Goal: Task Accomplishment & Management: Use online tool/utility

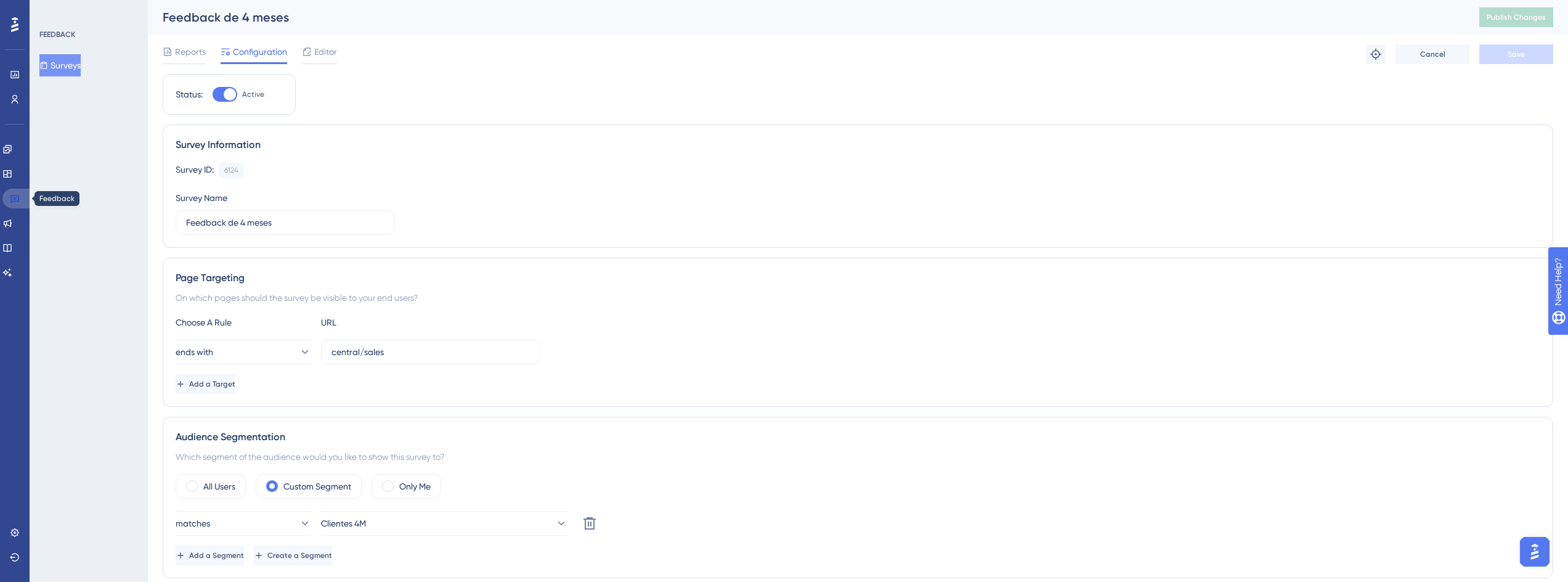
click at [21, 197] on link at bounding box center [17, 199] width 30 height 19
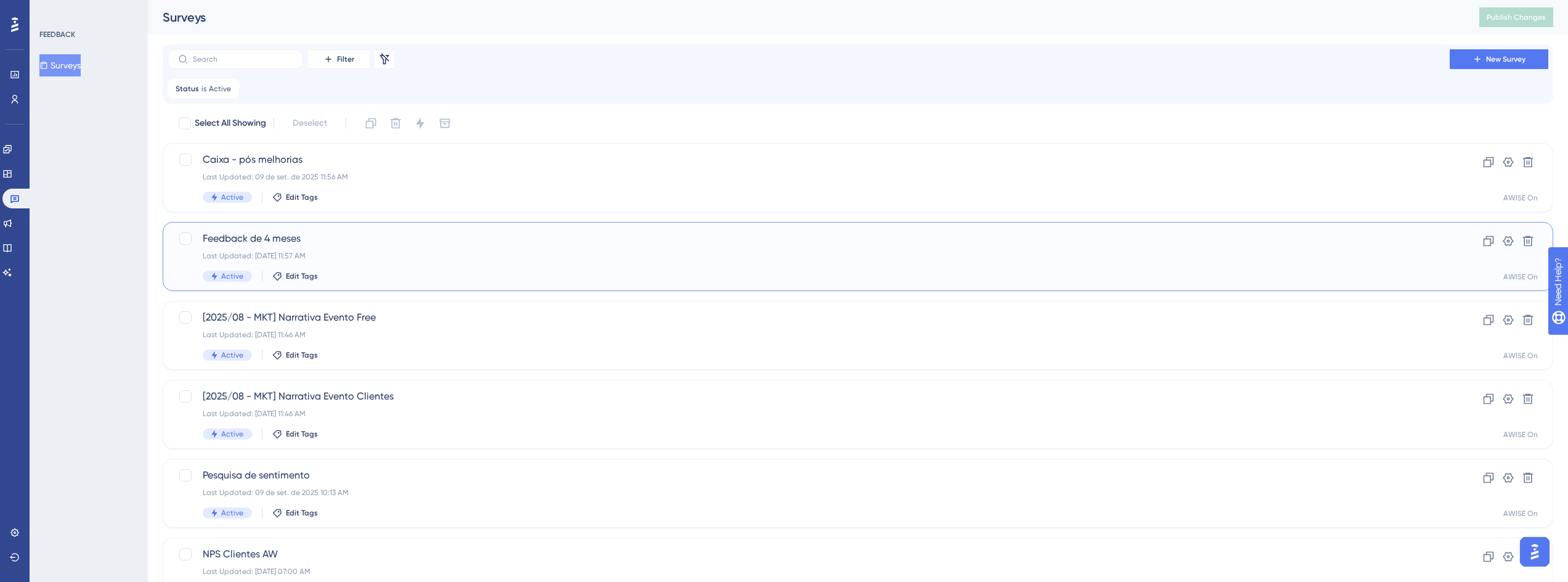
click at [290, 235] on span "Feedback de 4 meses" at bounding box center [808, 238] width 1212 height 15
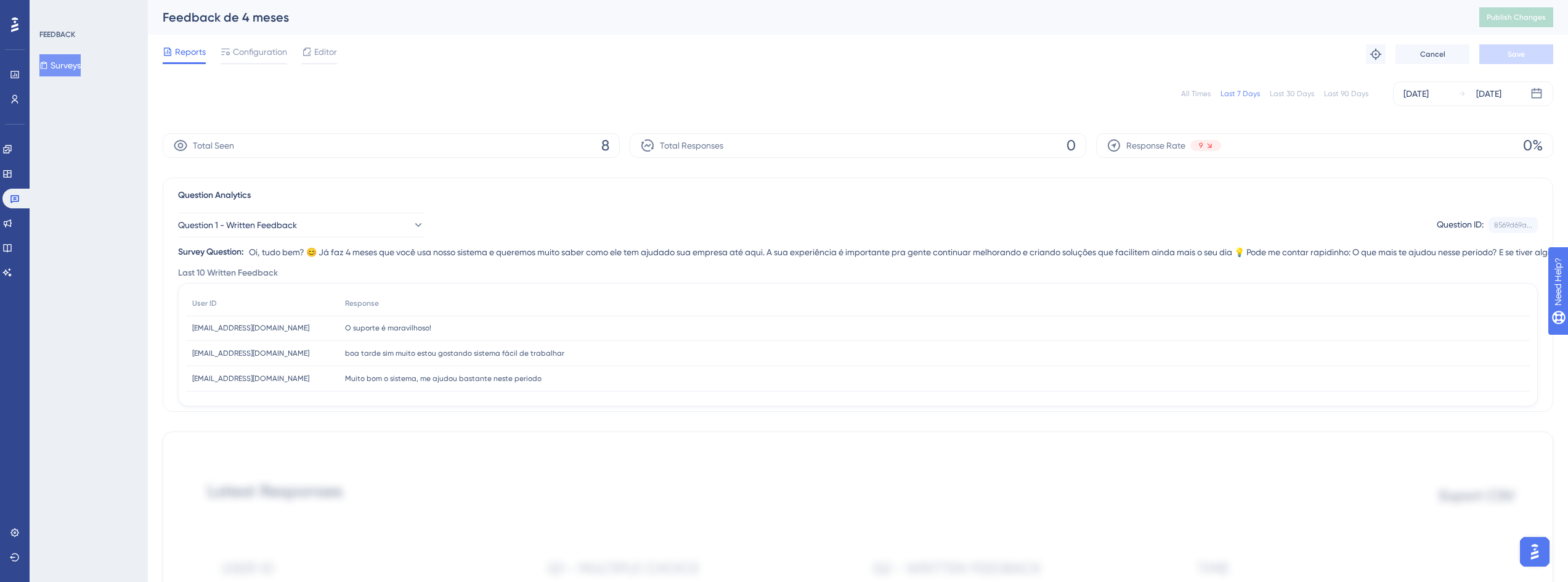
click at [1190, 94] on div "All Times" at bounding box center [1196, 94] width 30 height 10
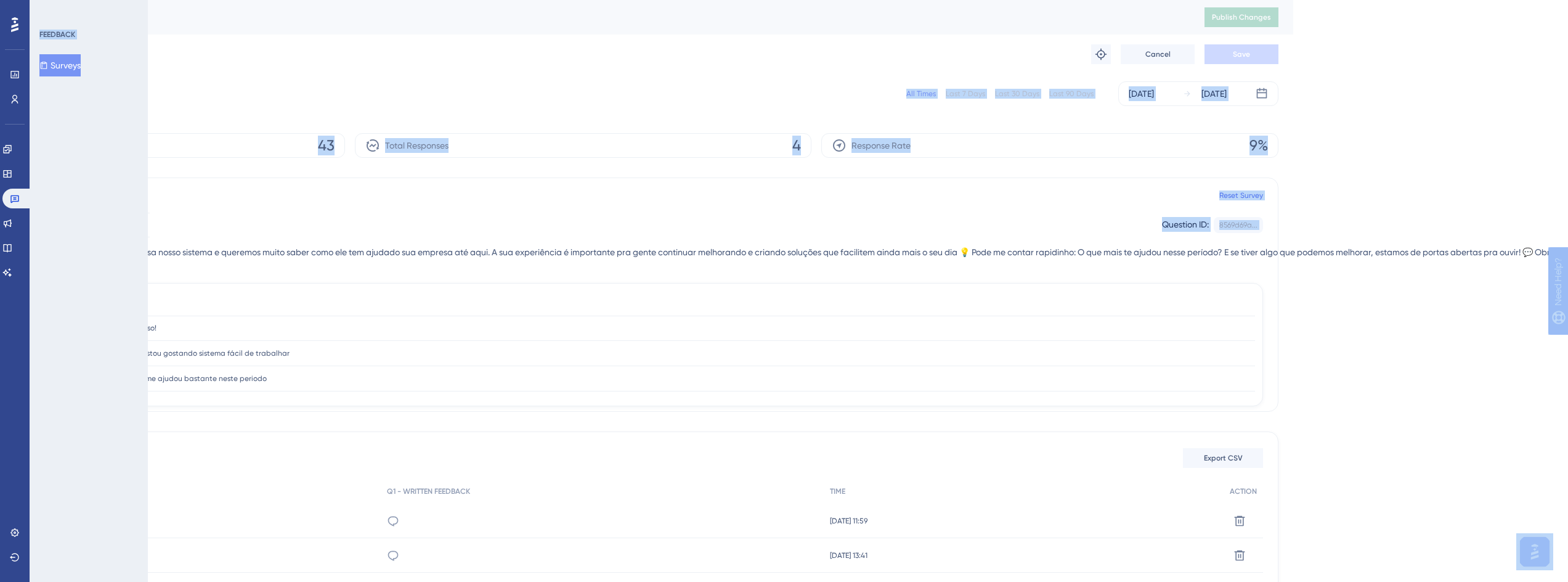
scroll to position [0, 386]
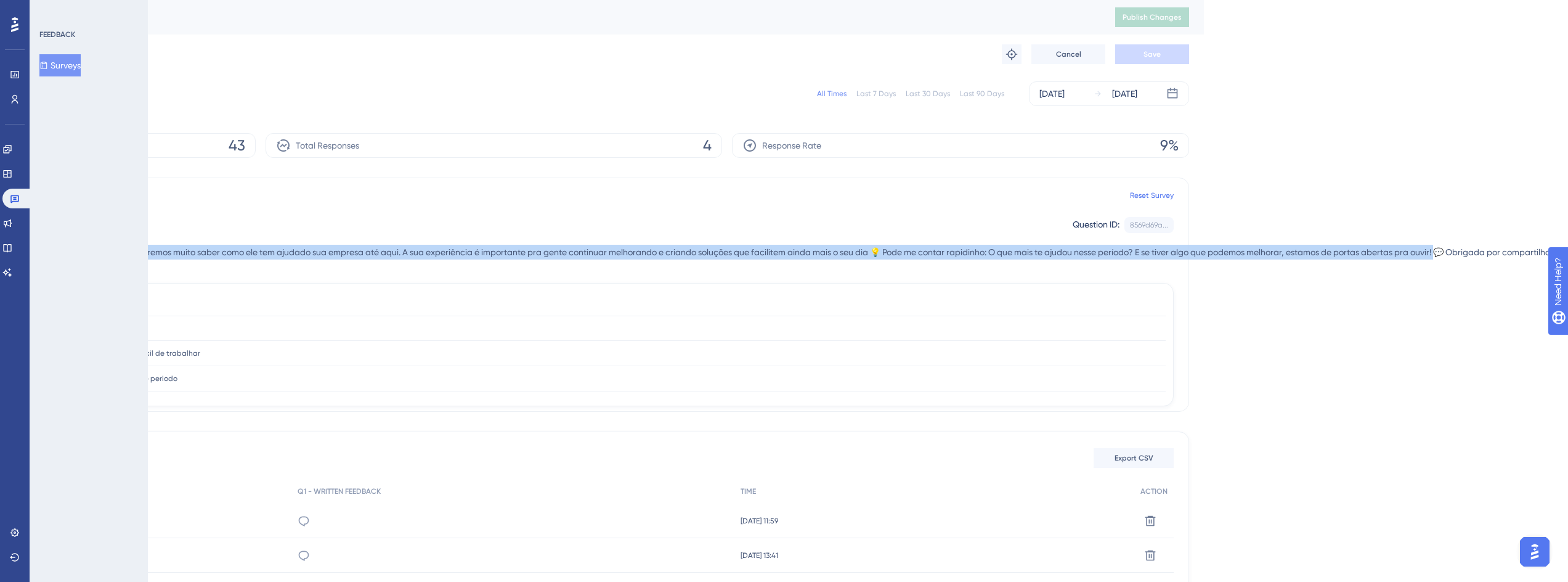
drag, startPoint x: 248, startPoint y: 252, endPoint x: 1432, endPoint y: 247, distance: 1184.0
click at [1432, 247] on div "Survey Question: Oi, tudo bem? 😊 Já faz 4 meses que você usa nosso sistema e qu…" at bounding box center [691, 252] width 1754 height 15
copy div "Oi, tudo bem? 😊 Já faz 4 meses que você usa nosso sistema e queremos muito sabe…"
